Goal: Complete application form

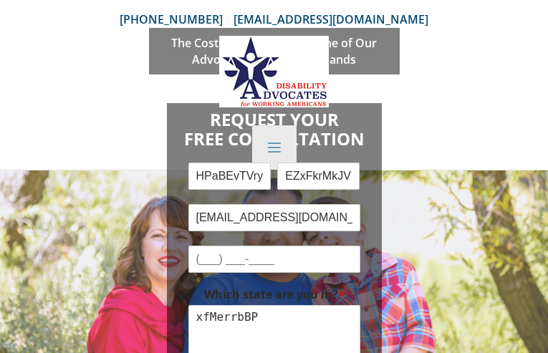
checkbox input "false"
checkbox input "true"
checkbox input "false"
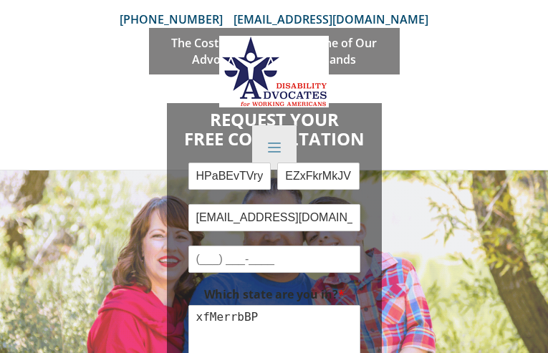
checkbox input "false"
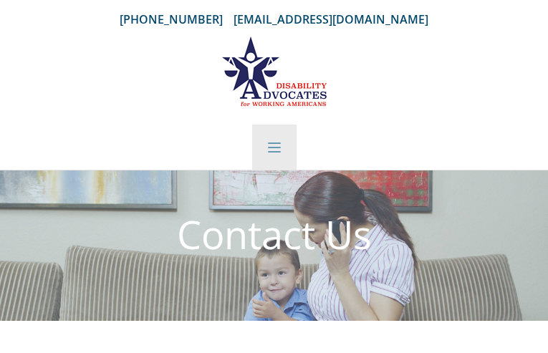
type input "BGaLIBCmZPksI"
type input "dbzOZIrCmWs"
type input "[EMAIL_ADDRESS][DOMAIN_NAME]"
type input "JTkeYTKgAbvadPtv"
